Goal: Task Accomplishment & Management: Manage account settings

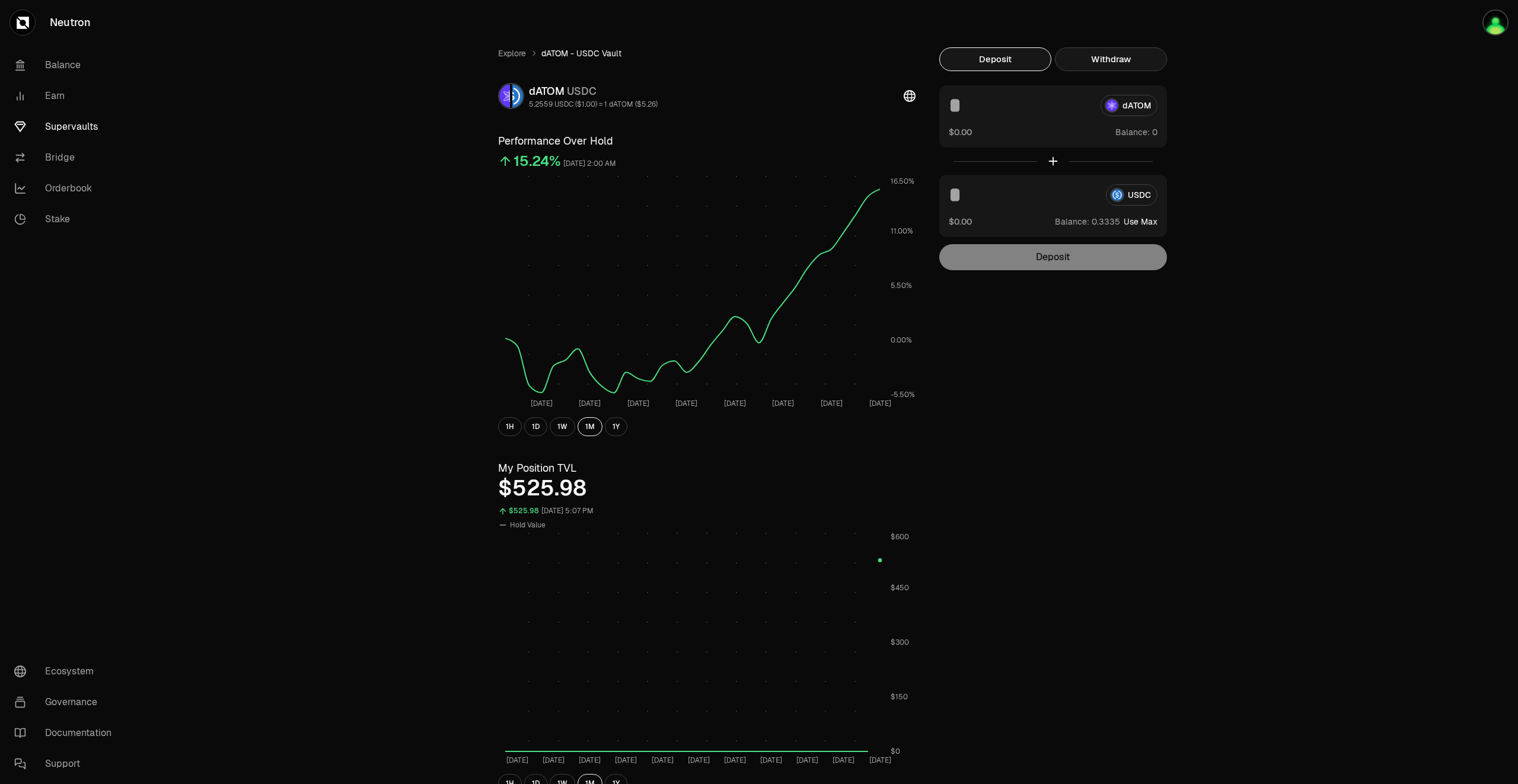
click at [1128, 62] on button "Withdraw" at bounding box center [1111, 59] width 112 height 23
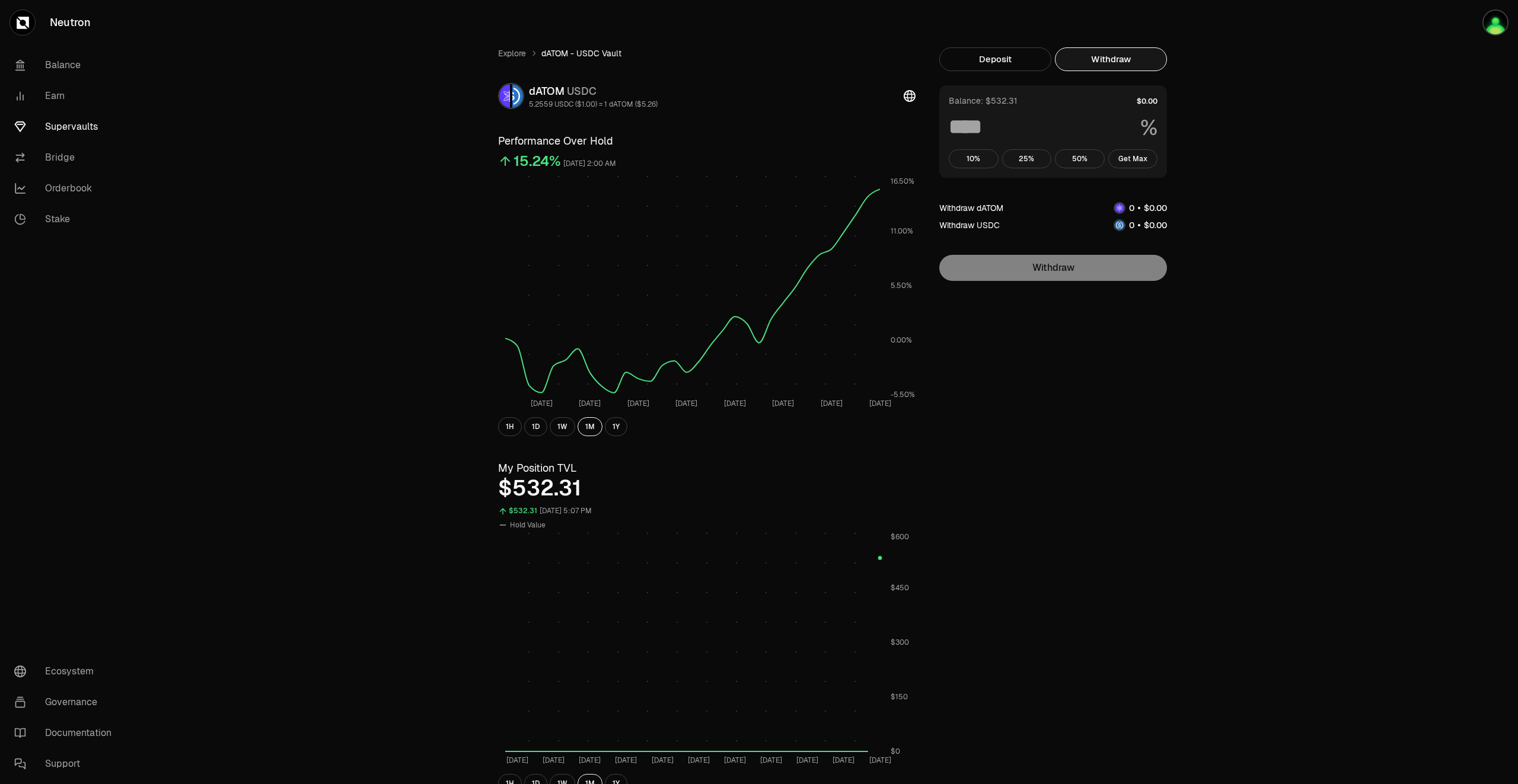
click at [87, 125] on link "Supervaults" at bounding box center [66, 127] width 123 height 31
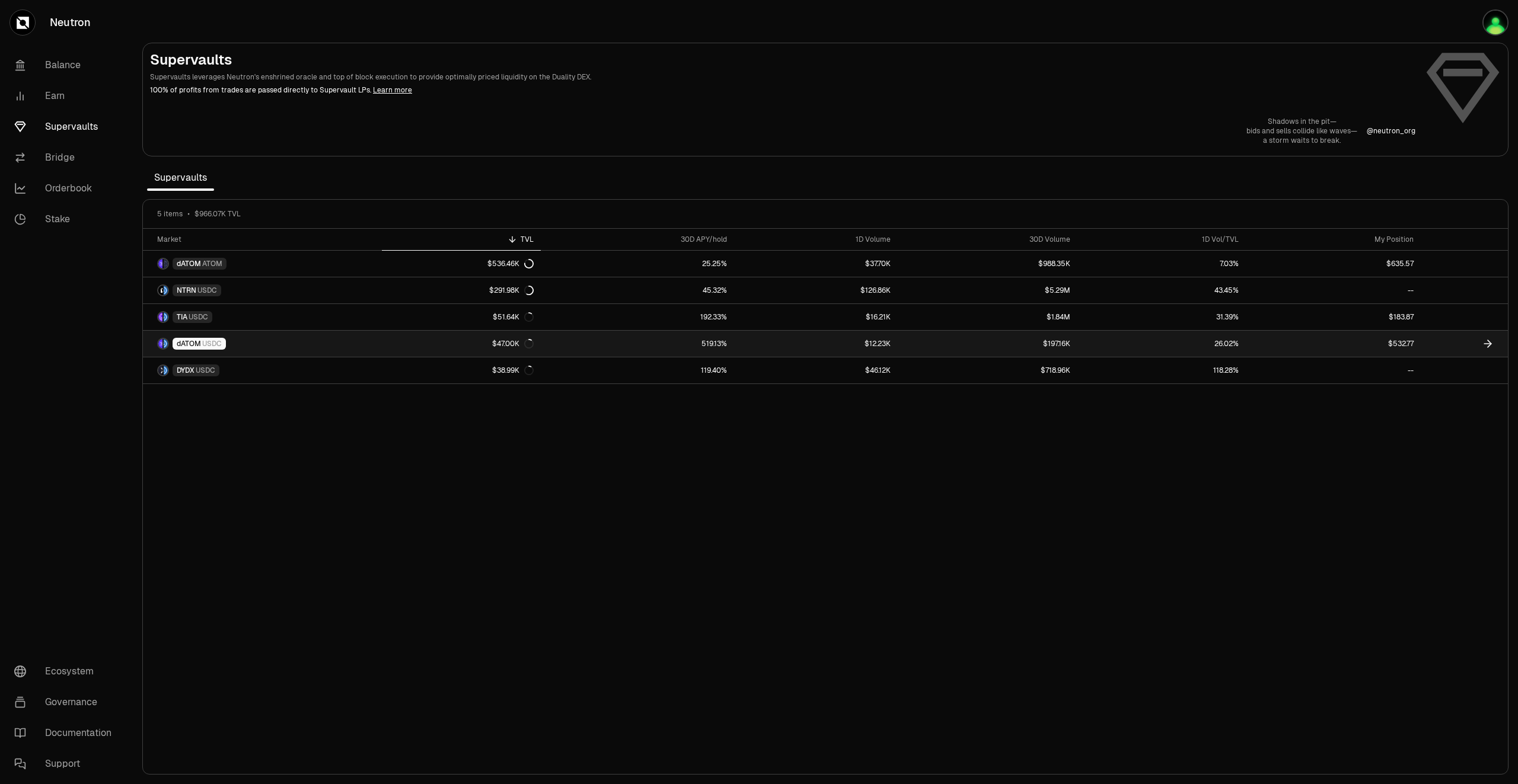
click at [1318, 343] on link "$532.77" at bounding box center [1333, 343] width 175 height 26
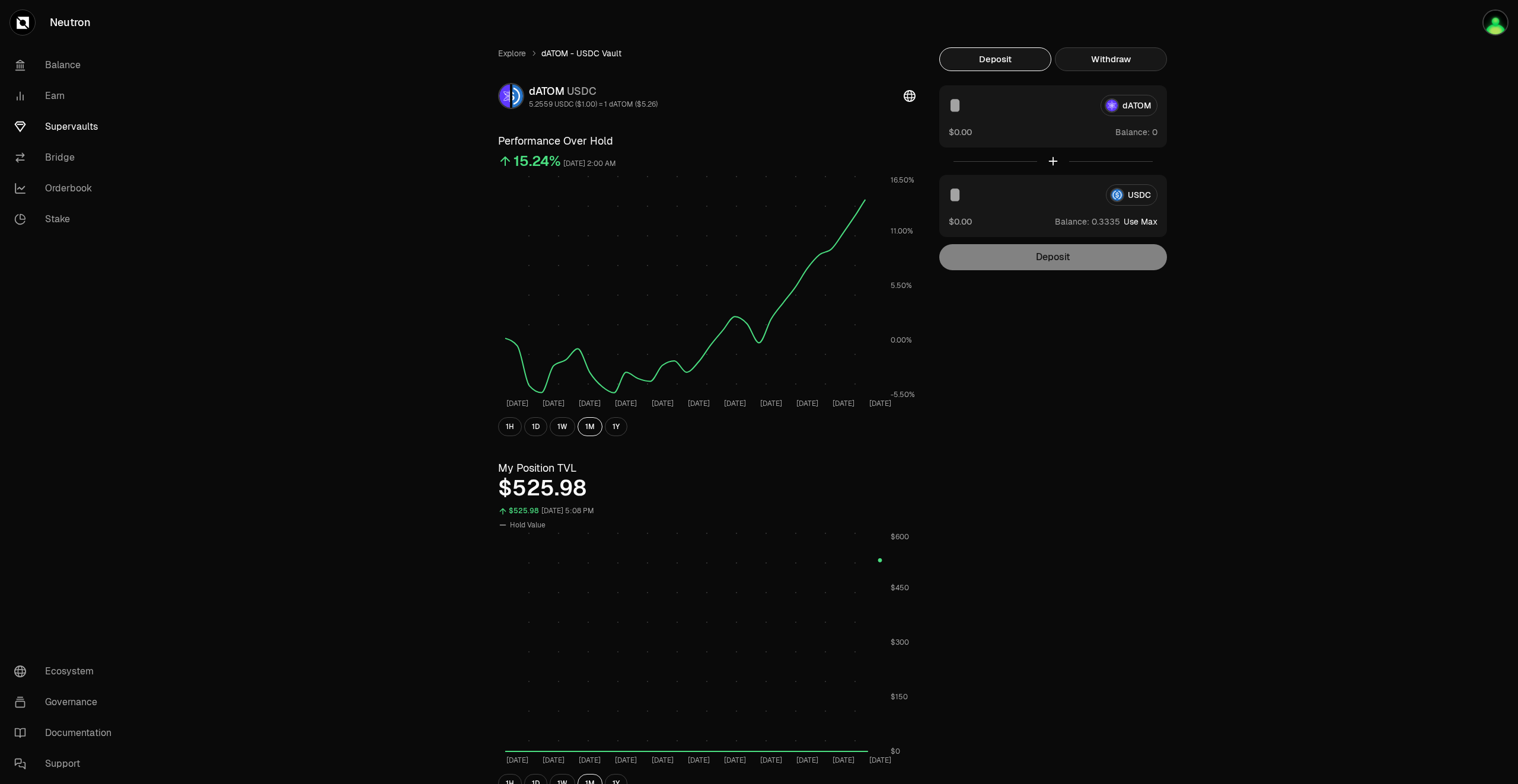
click at [1123, 59] on button "Withdraw" at bounding box center [1111, 59] width 112 height 23
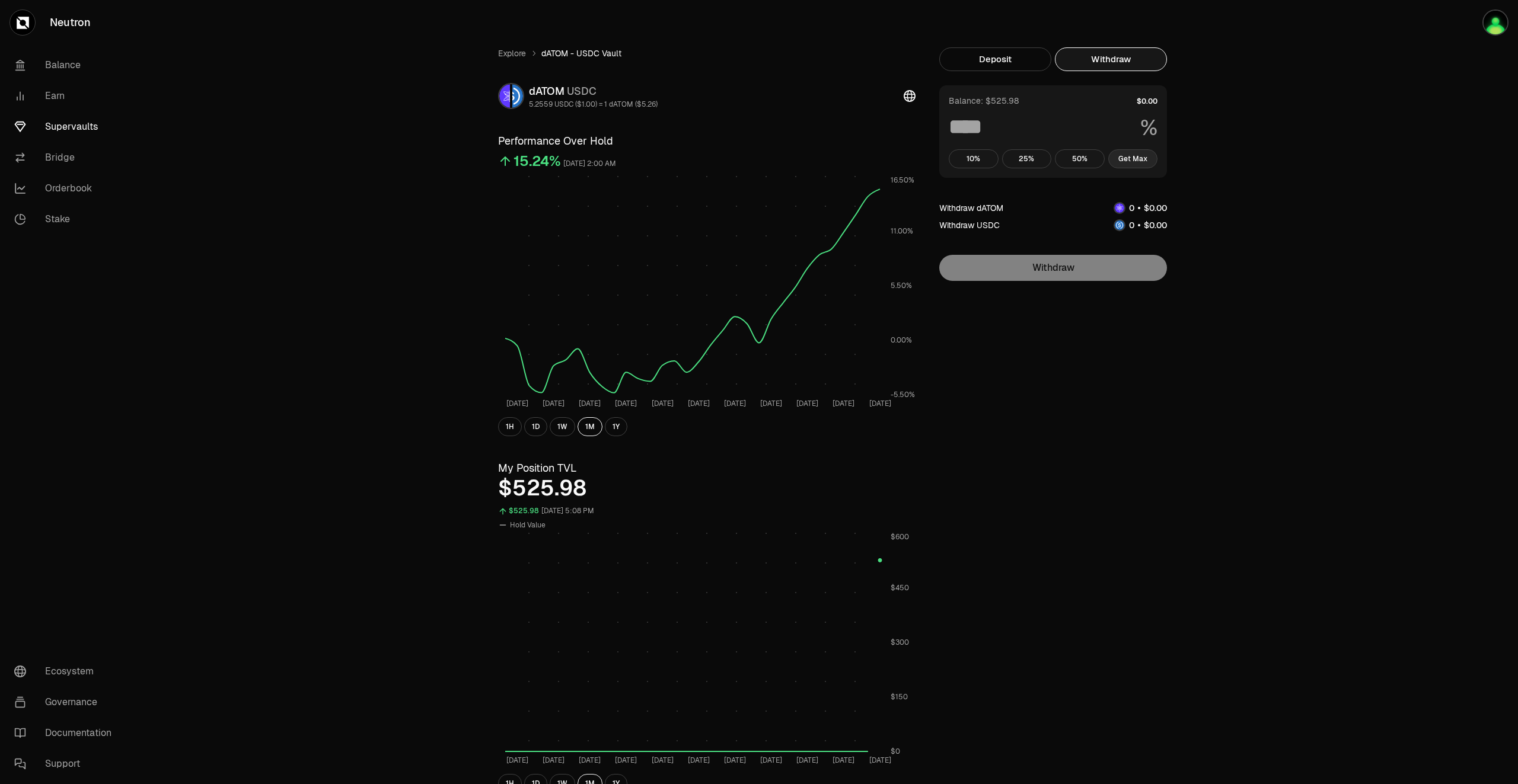
click at [1140, 161] on button "Get Max" at bounding box center [1133, 159] width 50 height 19
type input "***"
click at [87, 123] on link "Supervaults" at bounding box center [66, 127] width 123 height 31
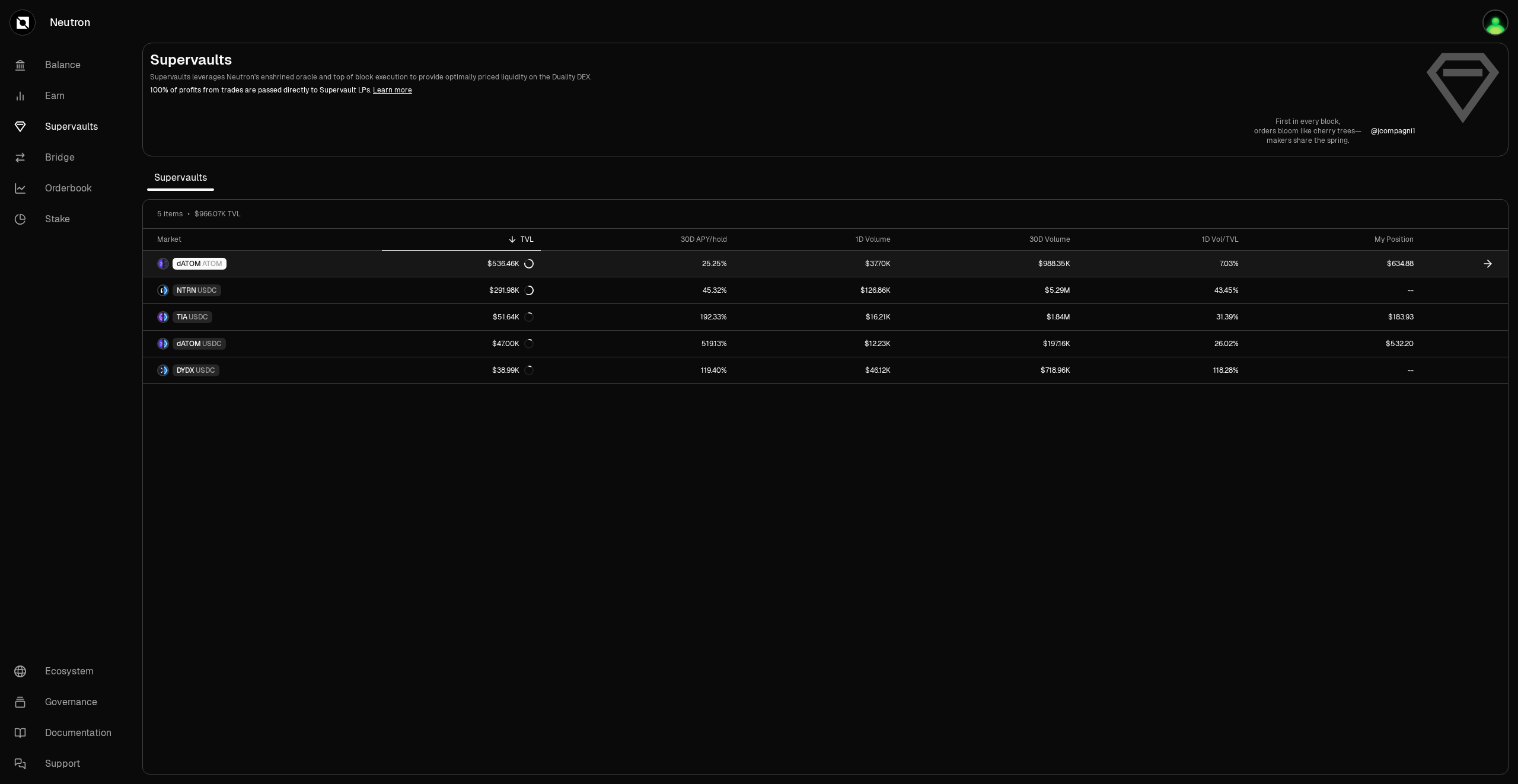
click at [1365, 260] on link "$634.88" at bounding box center [1333, 263] width 175 height 26
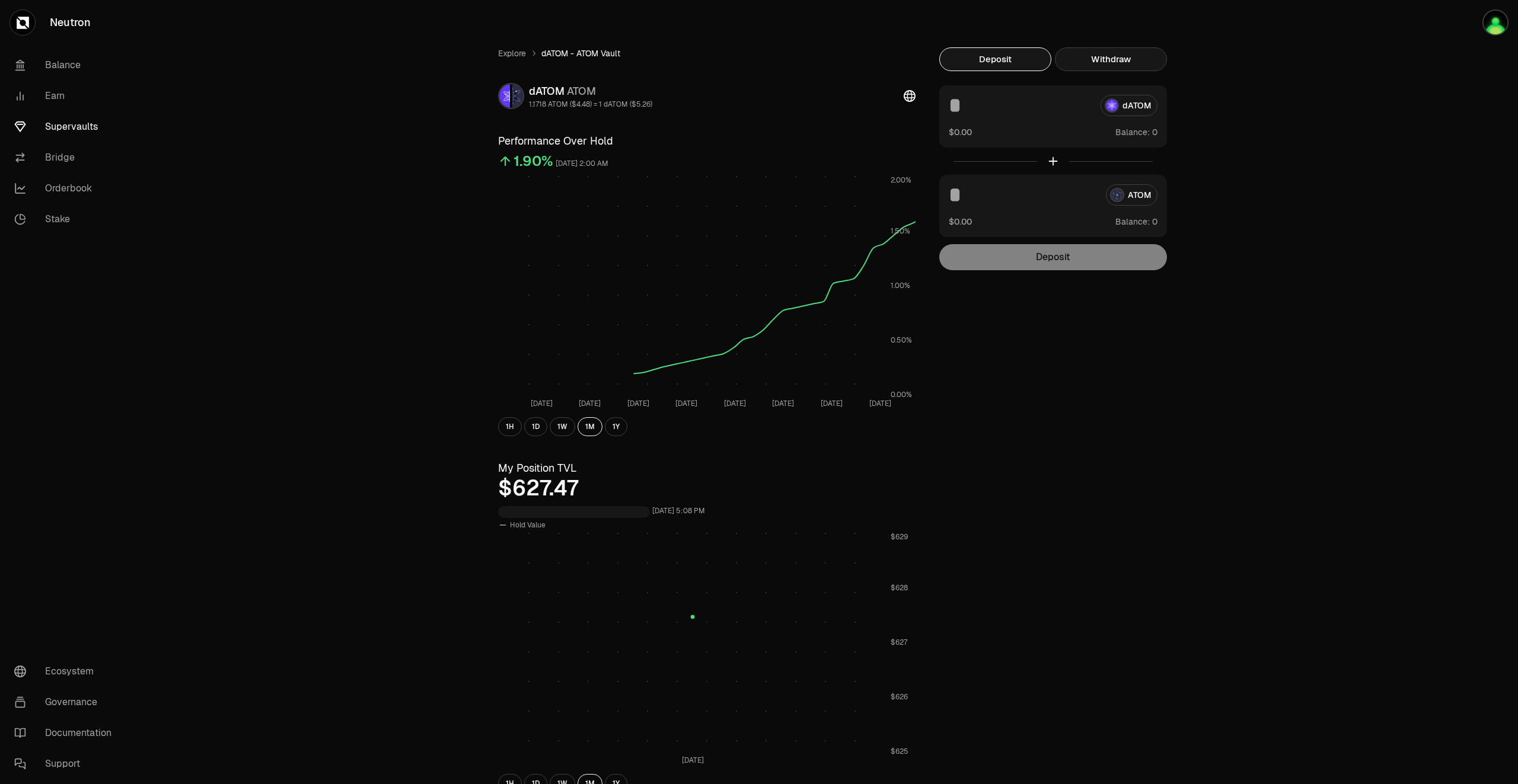
click at [1117, 68] on button "Withdraw" at bounding box center [1111, 59] width 112 height 23
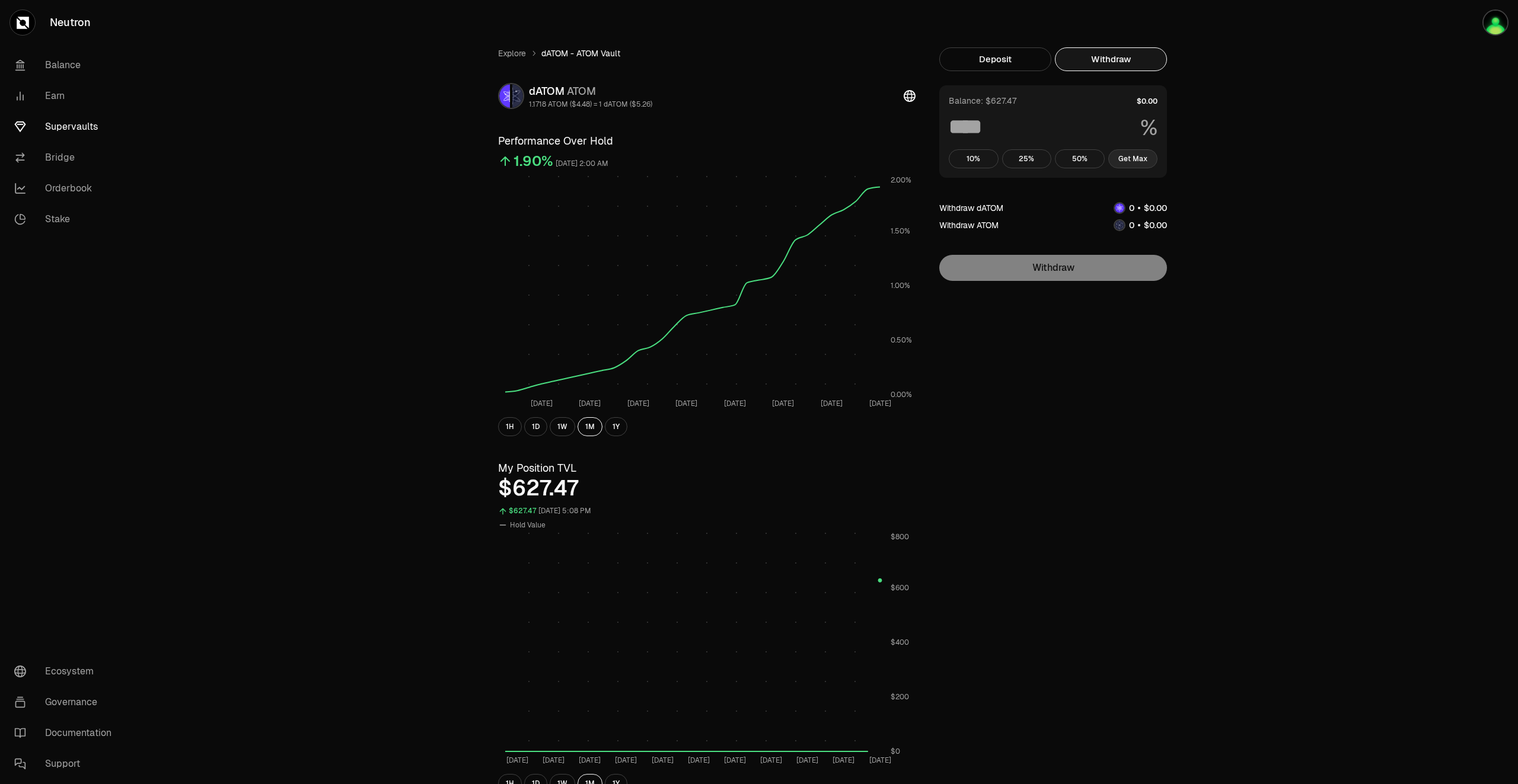
click at [1149, 153] on button "Get Max" at bounding box center [1133, 159] width 50 height 19
type input "***"
click at [90, 123] on link "Supervaults" at bounding box center [66, 127] width 123 height 31
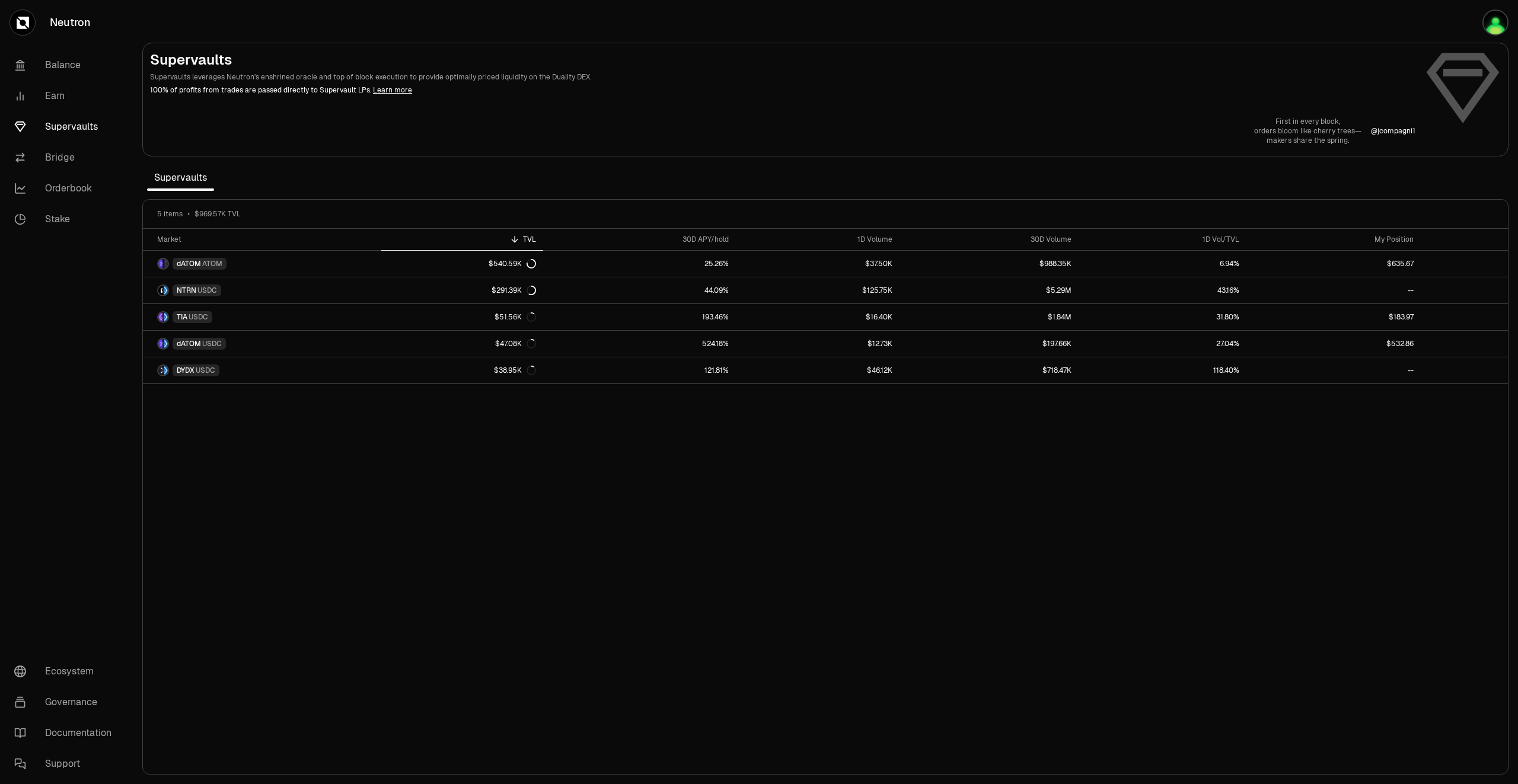
click at [896, 171] on section "Supervaults Supervaults leverages Neutron's enshrined oracle and top of block e…" at bounding box center [825, 392] width 1385 height 784
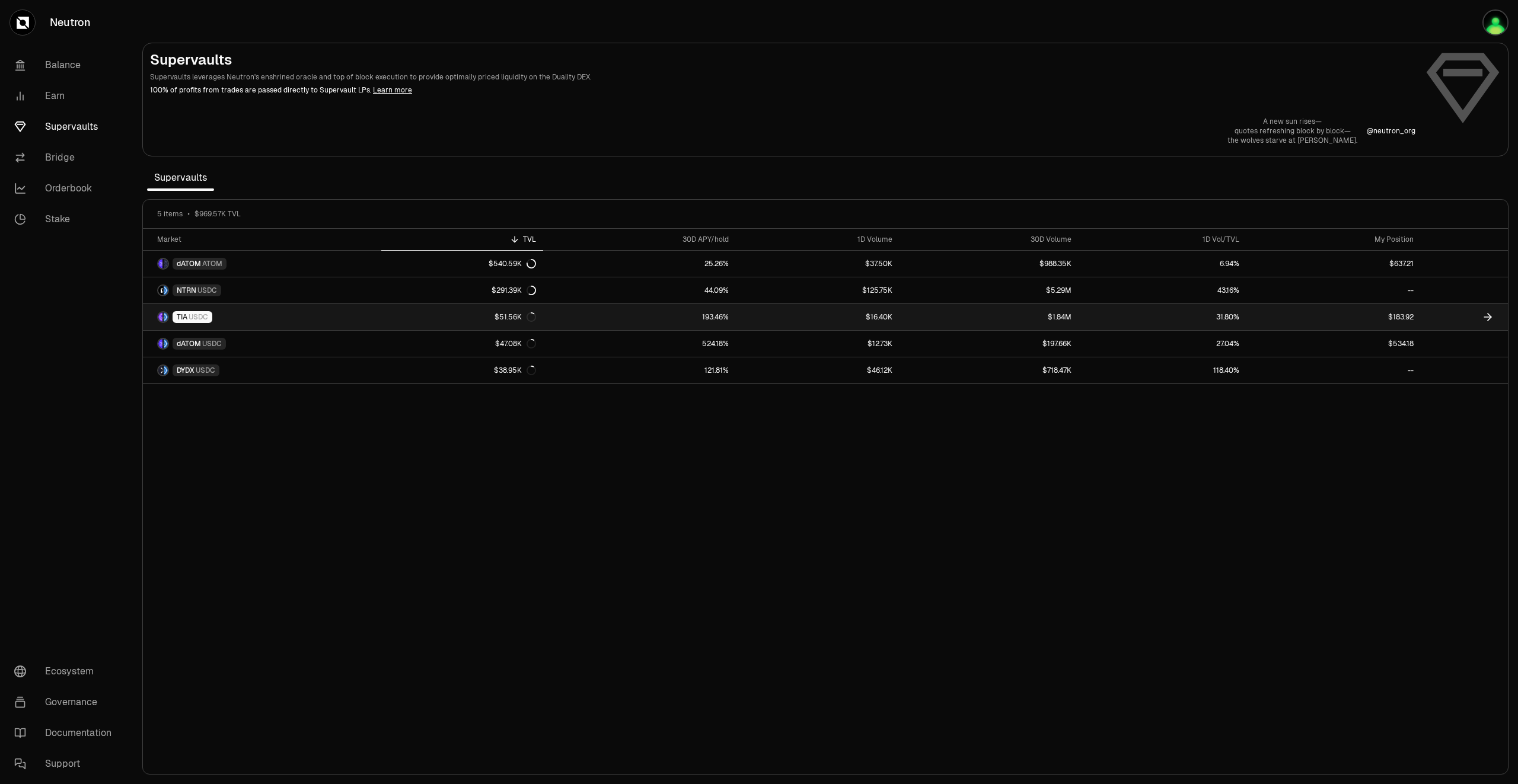
click at [1457, 315] on link at bounding box center [1464, 317] width 87 height 26
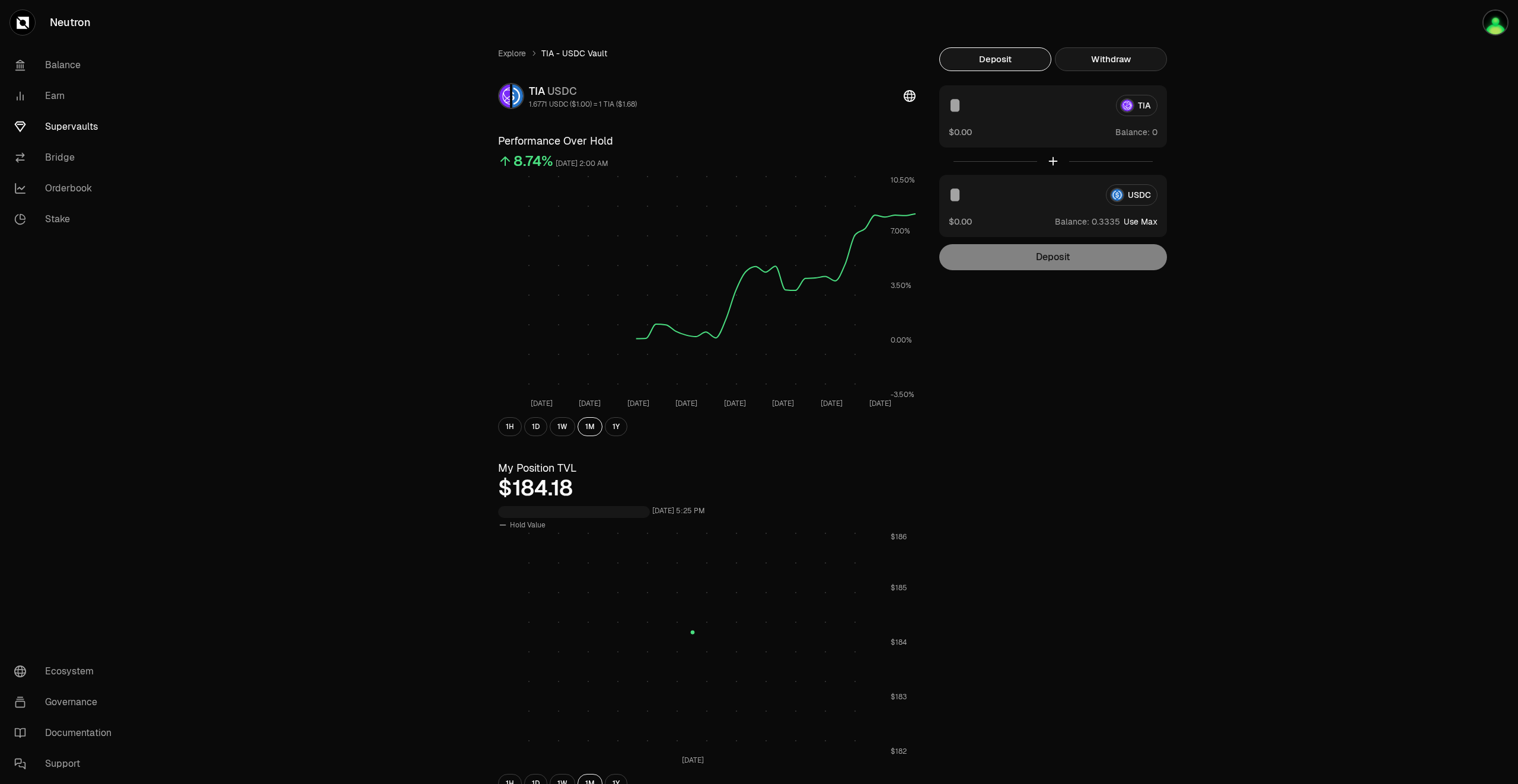
click at [1120, 60] on button "Withdraw" at bounding box center [1111, 59] width 112 height 23
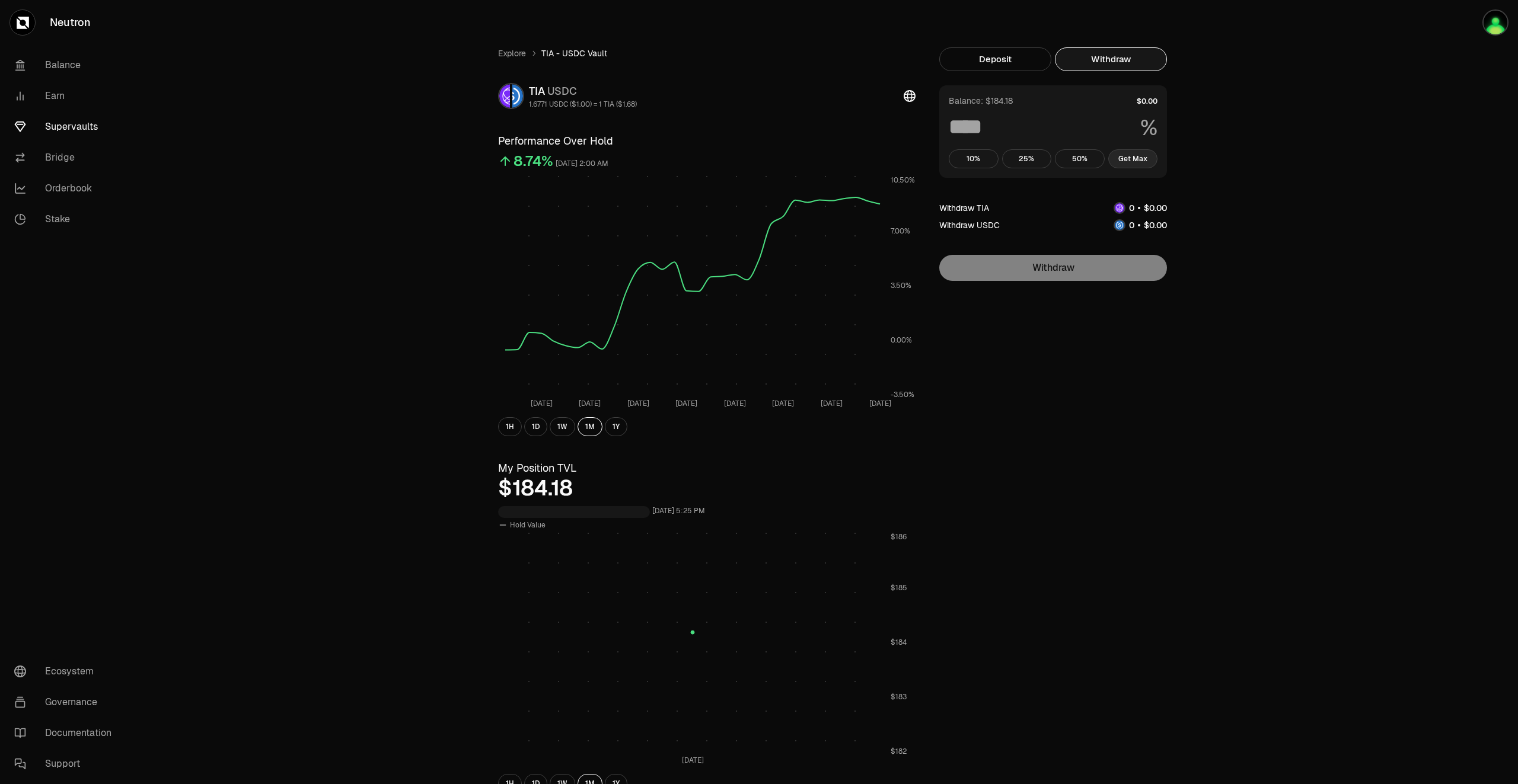
click at [1133, 158] on button "Get Max" at bounding box center [1133, 159] width 50 height 19
type input "***"
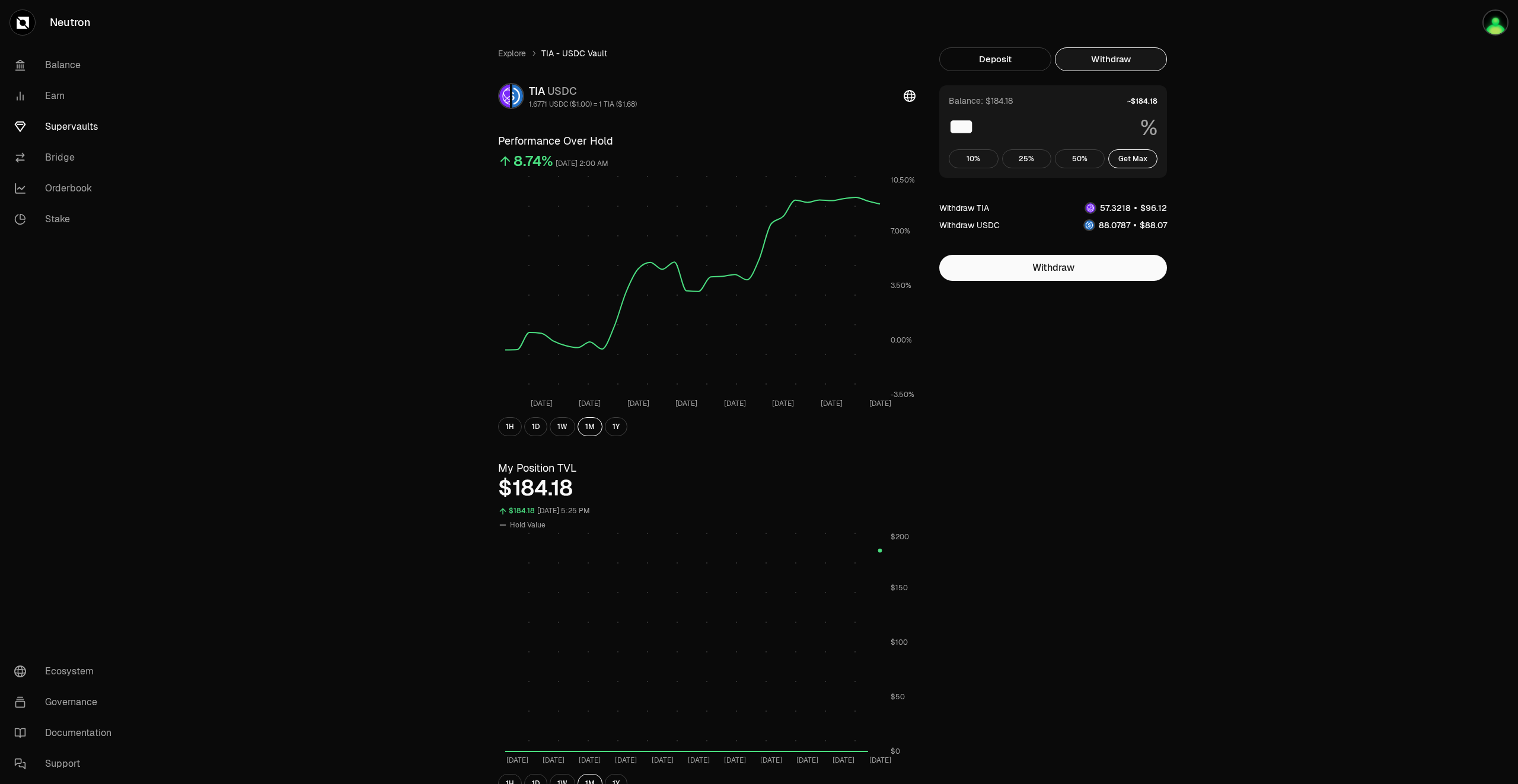
click at [56, 124] on link "Supervaults" at bounding box center [66, 127] width 123 height 31
